Goal: Task Accomplishment & Management: Manage account settings

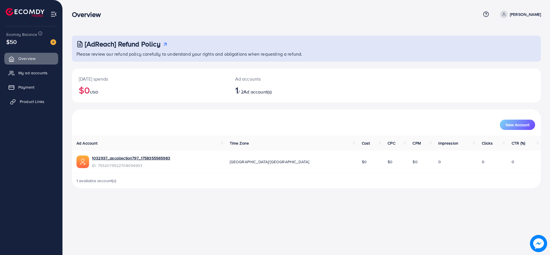
click at [25, 100] on span "Product Links" at bounding box center [32, 102] width 25 height 6
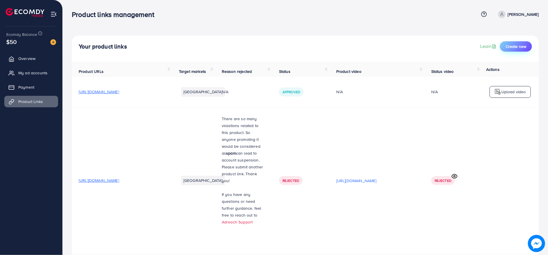
click at [515, 42] on button "Create new" at bounding box center [516, 46] width 32 height 10
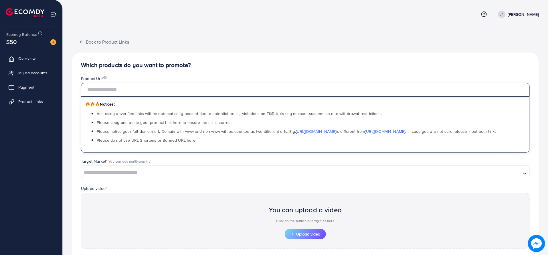
click at [352, 90] on input "text" at bounding box center [305, 90] width 449 height 14
paste input "**********"
type input "**********"
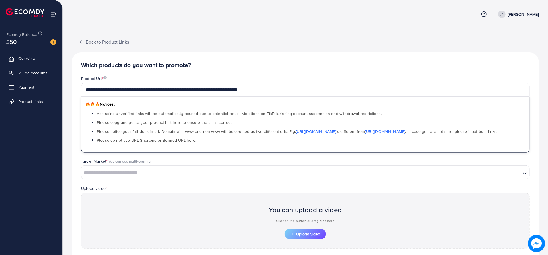
click at [132, 170] on input "Search for option" at bounding box center [301, 172] width 439 height 9
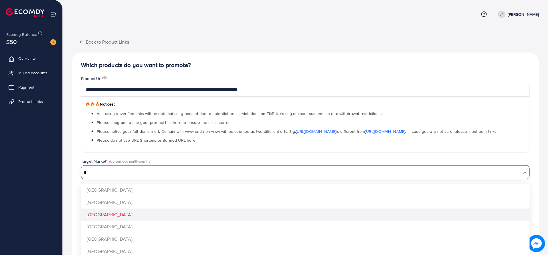
type input "*"
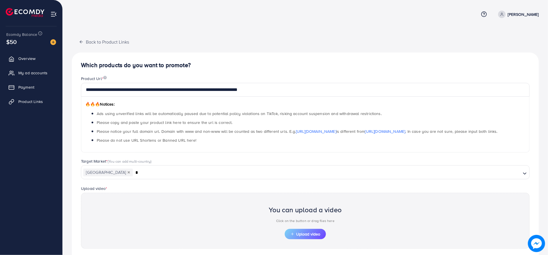
click at [104, 214] on div "**********" at bounding box center [305, 172] width 467 height 240
click at [298, 235] on span "Upload video" at bounding box center [306, 234] width 30 height 4
click at [309, 229] on button "Upload video" at bounding box center [305, 234] width 41 height 10
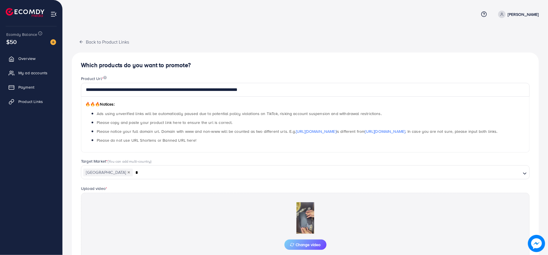
scroll to position [57, 0]
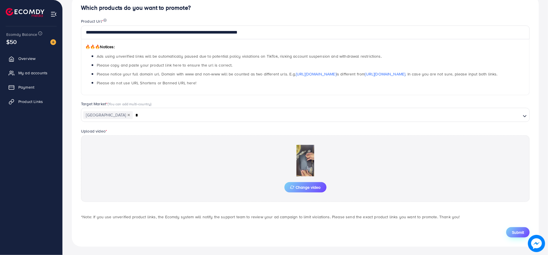
click at [516, 231] on span "Submit" at bounding box center [518, 232] width 12 height 6
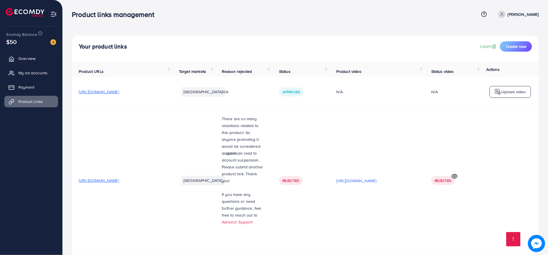
scroll to position [229, 0]
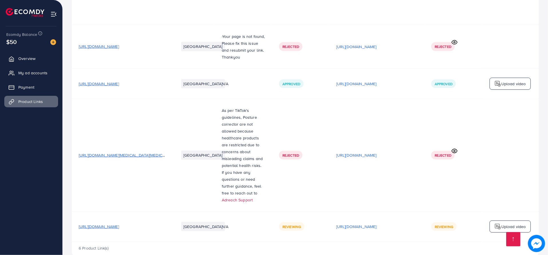
click at [119, 223] on span "[URL][DOMAIN_NAME]" at bounding box center [99, 226] width 40 height 6
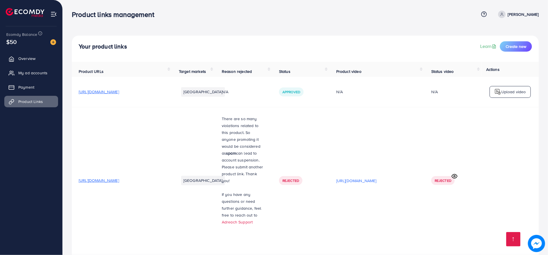
scroll to position [229, 0]
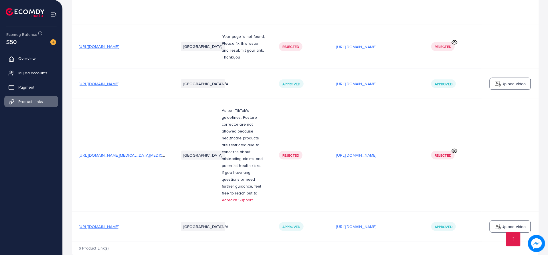
click at [119, 223] on span "[URL][DOMAIN_NAME]" at bounding box center [99, 226] width 40 height 6
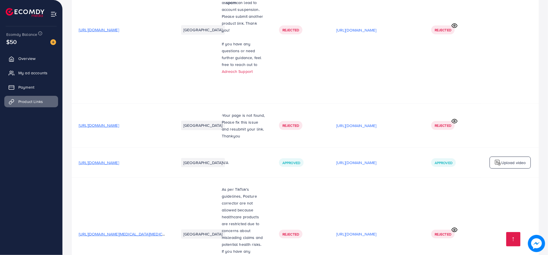
scroll to position [229, 0]
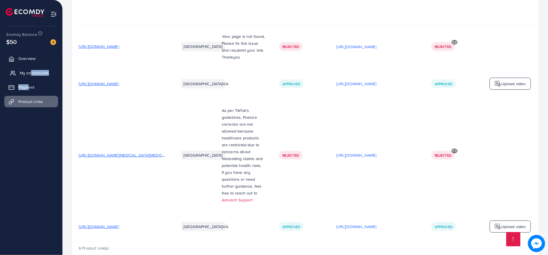
drag, startPoint x: 29, startPoint y: 80, endPoint x: 30, endPoint y: 75, distance: 5.8
click at [30, 75] on ul "Overview My ad accounts Payment Product Links" at bounding box center [31, 81] width 62 height 63
click at [30, 75] on span "My ad accounts" at bounding box center [34, 73] width 29 height 6
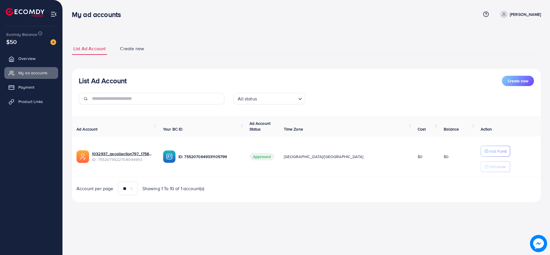
click at [332, 251] on div "My ad accounts Help Center Contact Support Plans and Pricing Term and policy Ab…" at bounding box center [275, 127] width 550 height 255
click at [20, 97] on link "Product Links" at bounding box center [31, 101] width 54 height 11
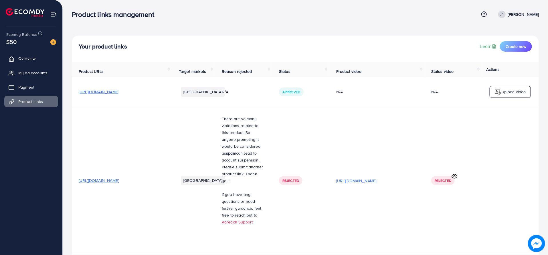
scroll to position [229, 0]
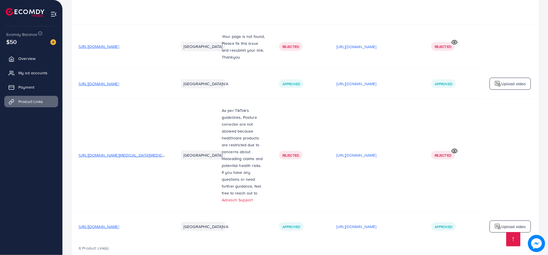
click at [106, 118] on td "[URL][DOMAIN_NAME][MEDICAL_DATA][MEDICAL_DATA]" at bounding box center [122, 155] width 100 height 113
click at [366, 223] on p "[URL][DOMAIN_NAME]" at bounding box center [357, 226] width 40 height 7
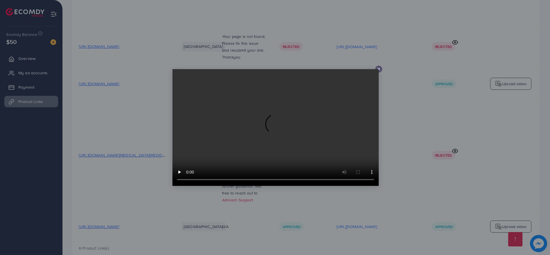
click at [269, 224] on div at bounding box center [275, 127] width 550 height 255
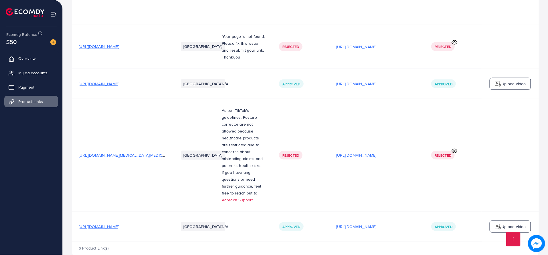
click at [119, 223] on span "[URL][DOMAIN_NAME]" at bounding box center [99, 226] width 40 height 6
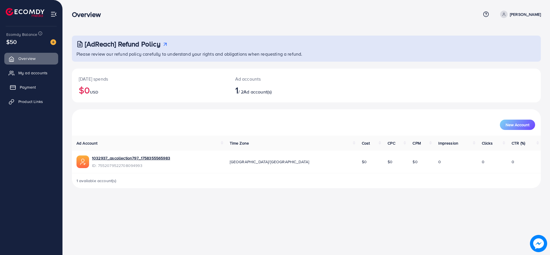
click at [26, 88] on span "Payment" at bounding box center [28, 87] width 16 height 6
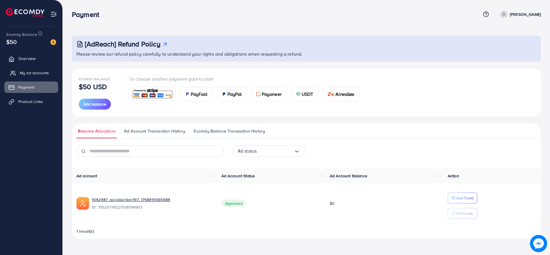
click at [32, 72] on span "My ad accounts" at bounding box center [34, 73] width 29 height 6
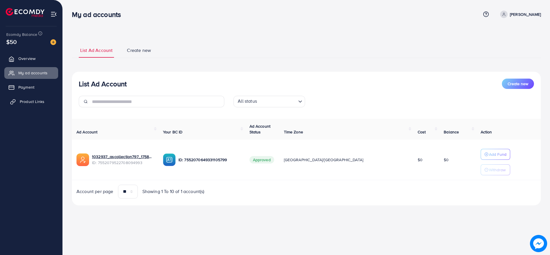
click at [29, 101] on span "Product Links" at bounding box center [32, 102] width 25 height 6
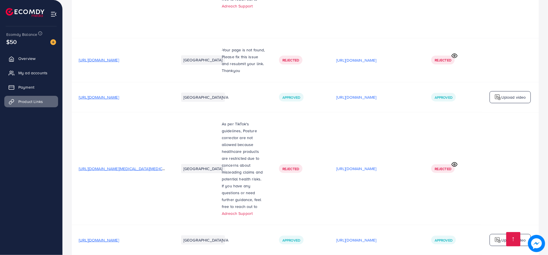
scroll to position [229, 0]
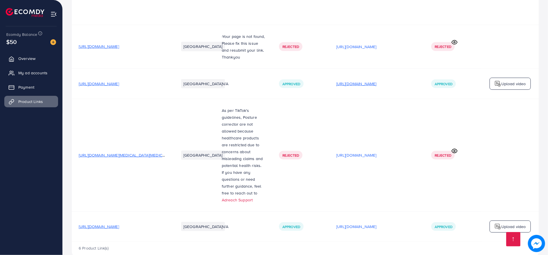
click at [377, 80] on p "[URL][DOMAIN_NAME]" at bounding box center [357, 83] width 40 height 7
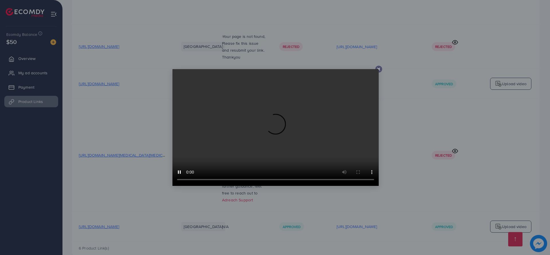
click at [380, 68] on icon at bounding box center [378, 69] width 5 height 5
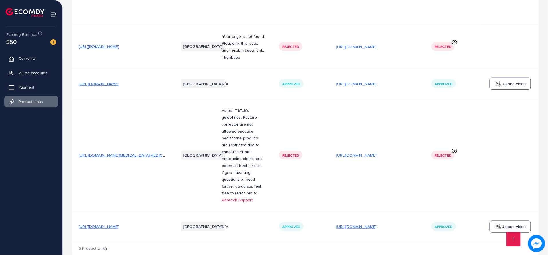
click at [364, 223] on p "[URL][DOMAIN_NAME]" at bounding box center [357, 226] width 40 height 7
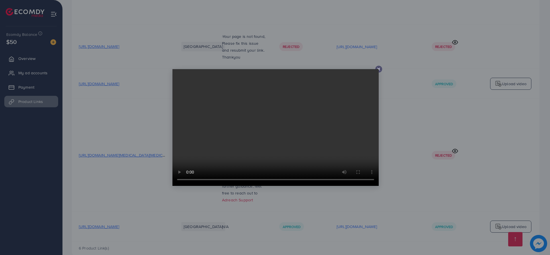
click at [378, 67] on icon at bounding box center [378, 69] width 5 height 5
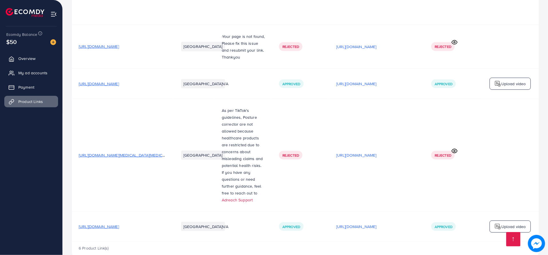
click at [119, 223] on span "[URL][DOMAIN_NAME]" at bounding box center [99, 226] width 40 height 6
drag, startPoint x: 76, startPoint y: 217, endPoint x: 183, endPoint y: 210, distance: 107.6
click at [183, 211] on tr "[URL][DOMAIN_NAME] [GEOGRAPHIC_DATA] N/A Approved [URL][DOMAIN_NAME] Approved U…" at bounding box center [305, 226] width 467 height 30
copy span "[URL][DOMAIN_NAME]"
click at [39, 70] on span "My ad accounts" at bounding box center [34, 73] width 29 height 6
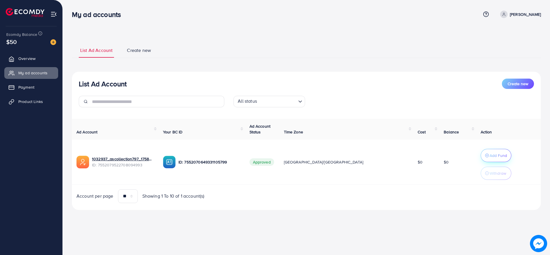
click at [489, 152] on p "Add Fund" at bounding box center [497, 155] width 17 height 7
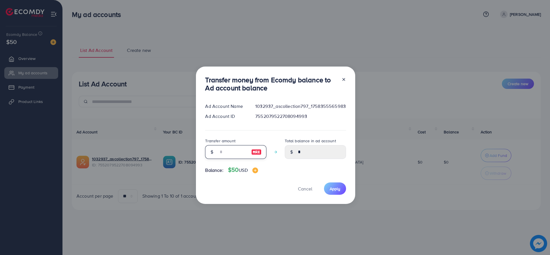
click at [226, 152] on input "number" at bounding box center [232, 152] width 29 height 14
type input "*"
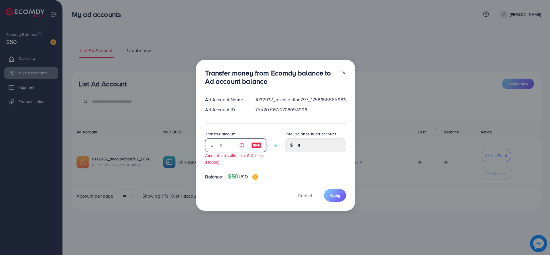
type input "****"
type input "**"
type input "*****"
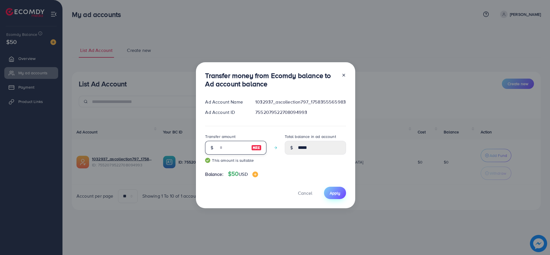
type input "**"
click at [334, 195] on span "Apply" at bounding box center [335, 193] width 11 height 6
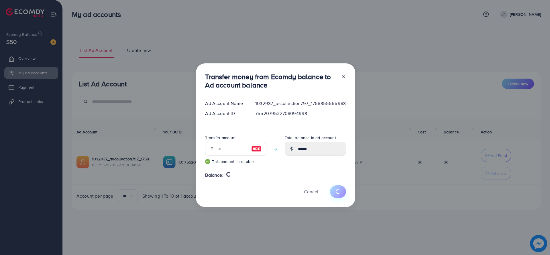
type input "*"
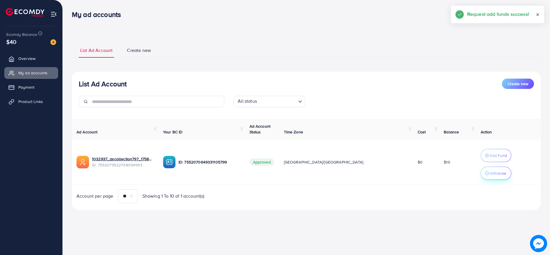
click at [487, 177] on button "Withdraw" at bounding box center [496, 172] width 31 height 13
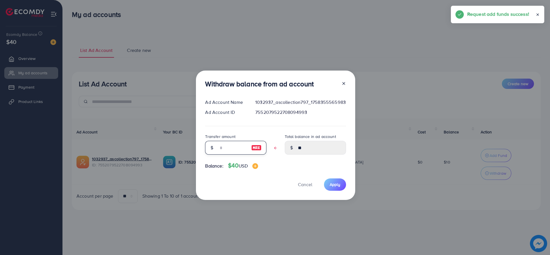
click at [222, 150] on input "text" at bounding box center [232, 148] width 29 height 14
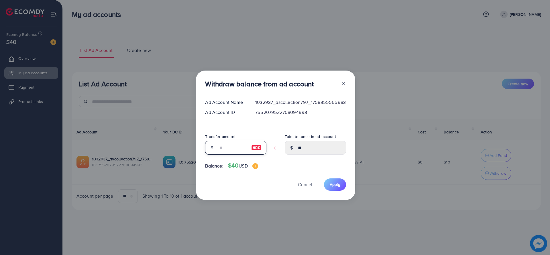
type input "*"
type input "****"
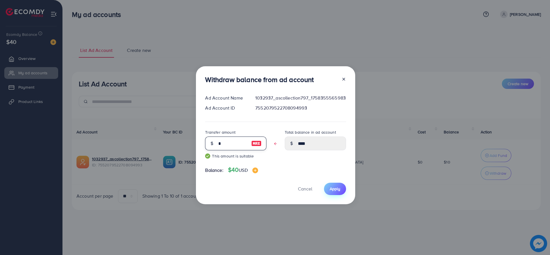
type input "*"
click at [332, 191] on span "Apply" at bounding box center [335, 189] width 11 height 6
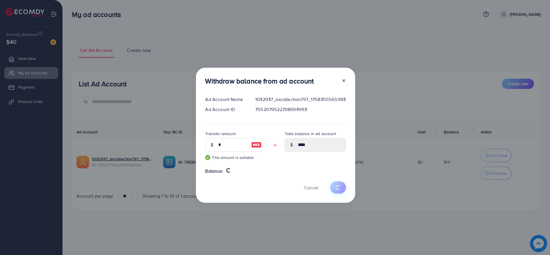
type input "**"
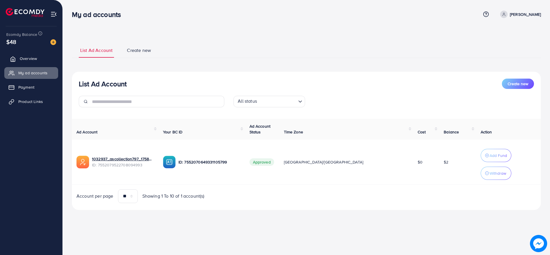
click at [35, 54] on link "Overview" at bounding box center [31, 58] width 54 height 11
